Goal: Task Accomplishment & Management: Complete application form

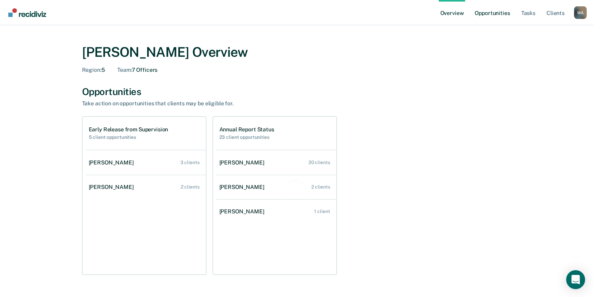
click at [493, 12] on link "Opportunities" at bounding box center [492, 12] width 38 height 25
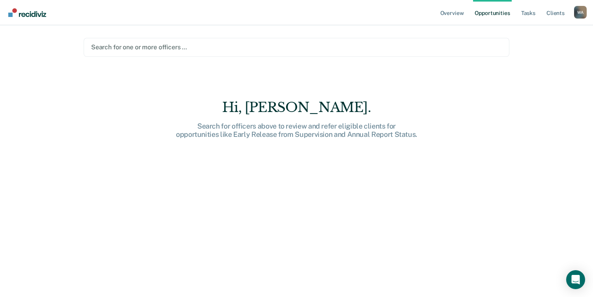
click at [151, 47] on div at bounding box center [296, 47] width 411 height 9
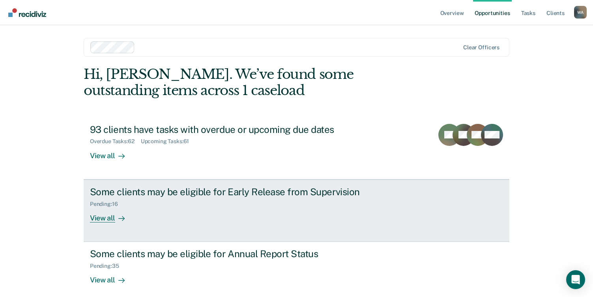
click at [109, 218] on div "View all" at bounding box center [112, 214] width 44 height 15
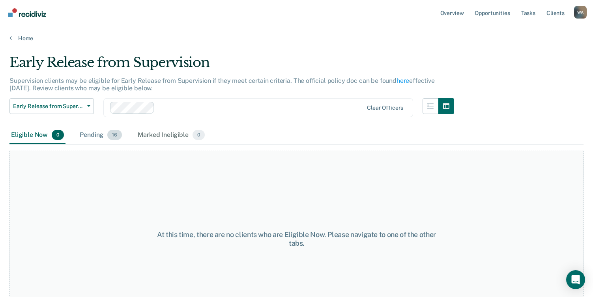
click at [87, 134] on div "Pending 16" at bounding box center [100, 135] width 45 height 17
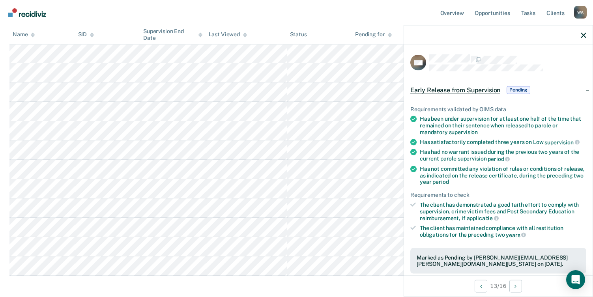
scroll to position [39, 0]
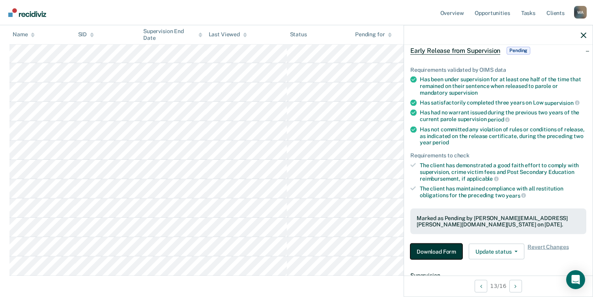
click at [444, 251] on button "Download Form" at bounding box center [436, 252] width 52 height 16
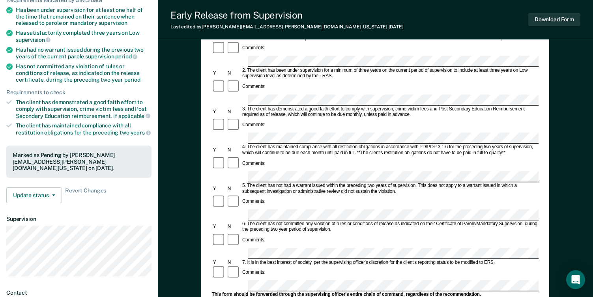
scroll to position [118, 0]
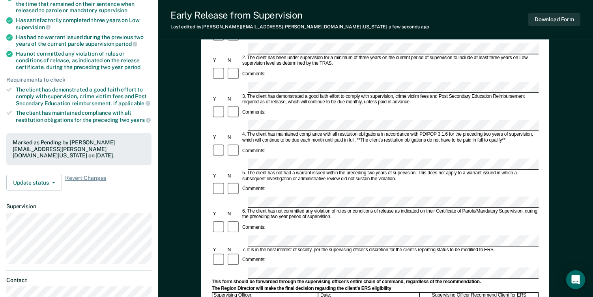
click at [332, 293] on div "Date:" at bounding box center [369, 301] width 100 height 16
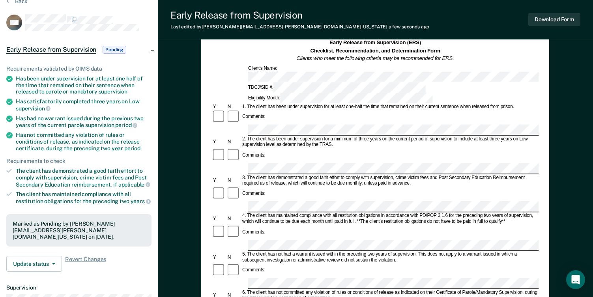
scroll to position [0, 0]
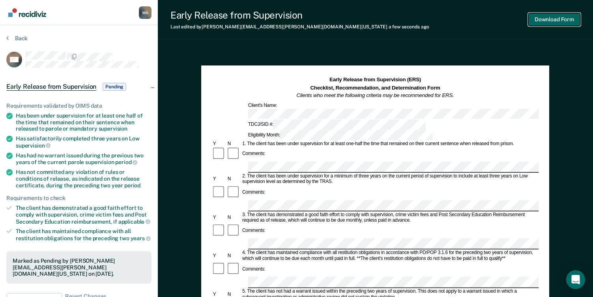
click at [549, 17] on button "Download Form" at bounding box center [554, 19] width 52 height 13
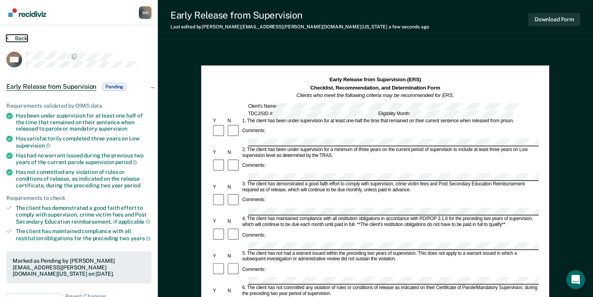
click at [17, 36] on button "Back" at bounding box center [16, 38] width 21 height 7
